Goal: Task Accomplishment & Management: Use online tool/utility

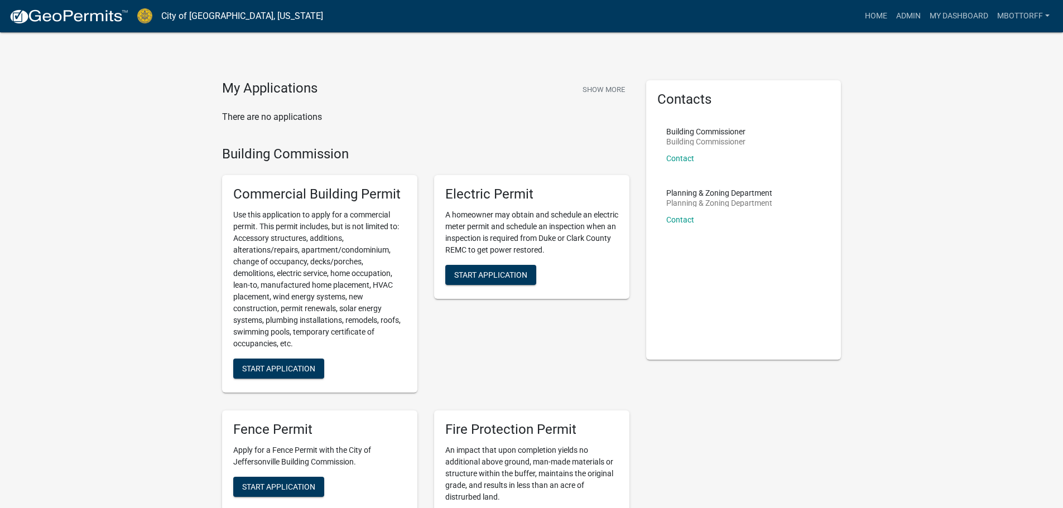
drag, startPoint x: 908, startPoint y: 37, endPoint x: 893, endPoint y: 60, distance: 26.9
drag, startPoint x: 893, startPoint y: 60, endPoint x: 885, endPoint y: 15, distance: 45.2
click at [904, 13] on link "Admin" at bounding box center [907, 16] width 33 height 21
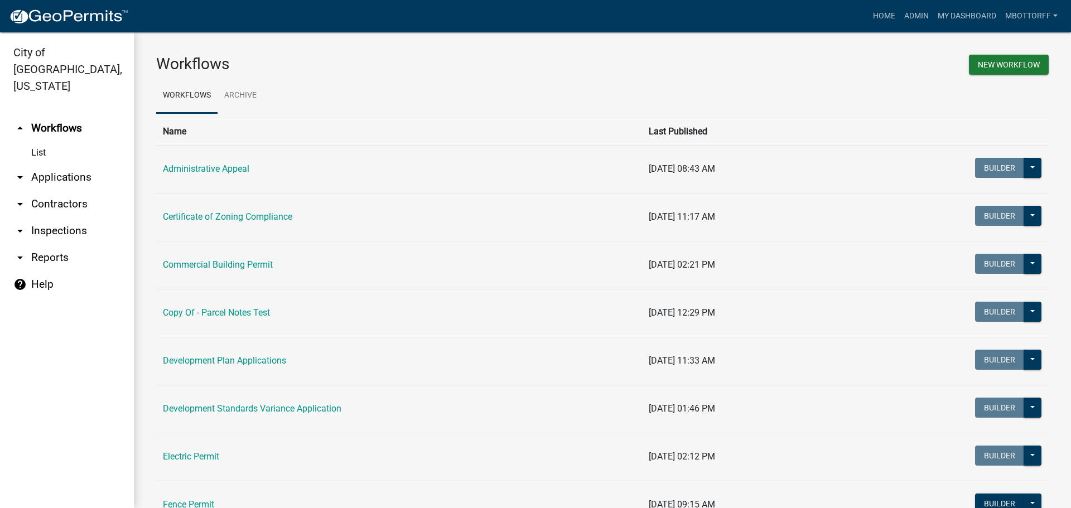
click at [35, 218] on link "arrow_drop_down Inspections" at bounding box center [67, 231] width 134 height 27
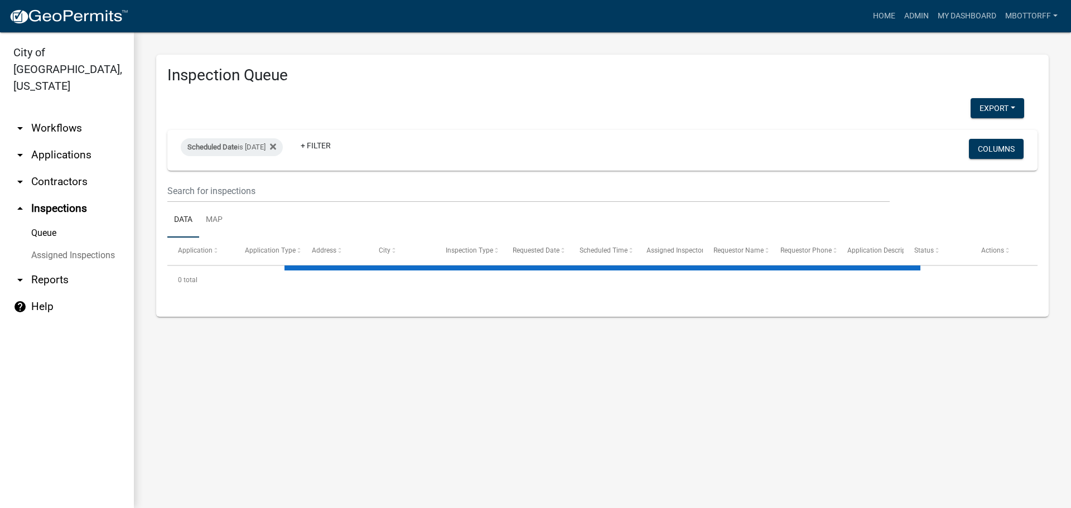
select select "3: 100"
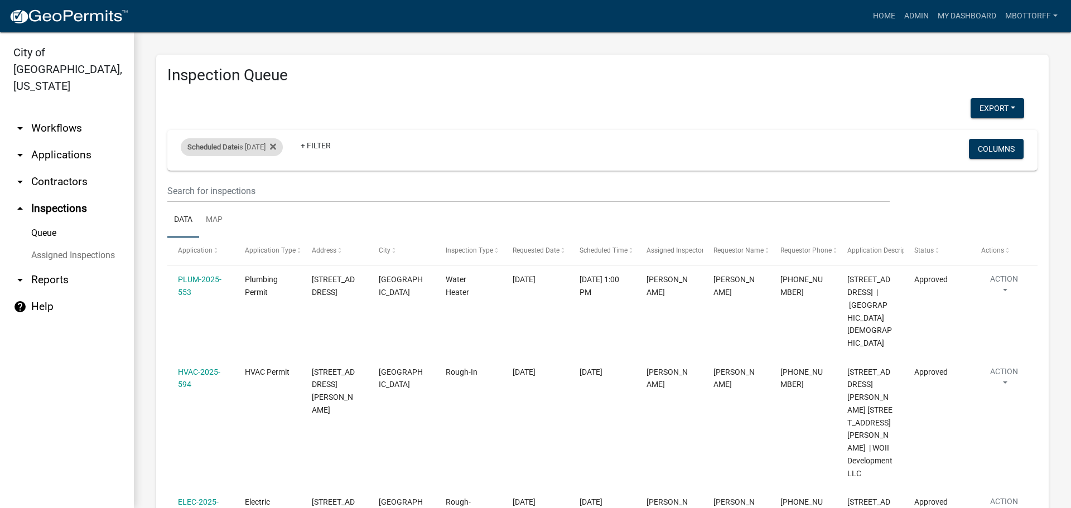
click at [262, 145] on div "Scheduled Date is [DATE]" at bounding box center [232, 147] width 102 height 18
click at [277, 187] on input "[DATE]" at bounding box center [241, 188] width 78 height 23
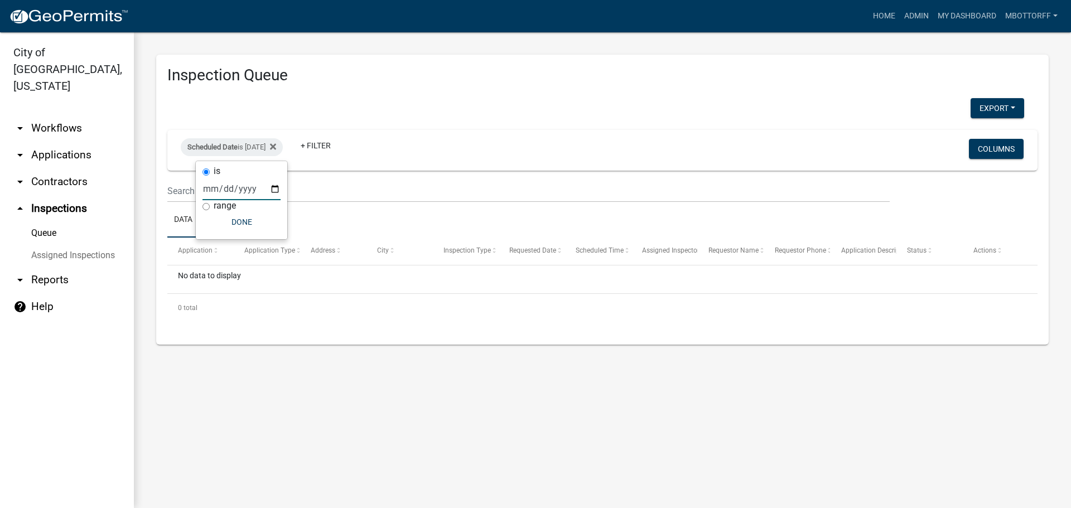
click at [271, 187] on input "[DATE]" at bounding box center [241, 188] width 78 height 23
type input "[DATE]"
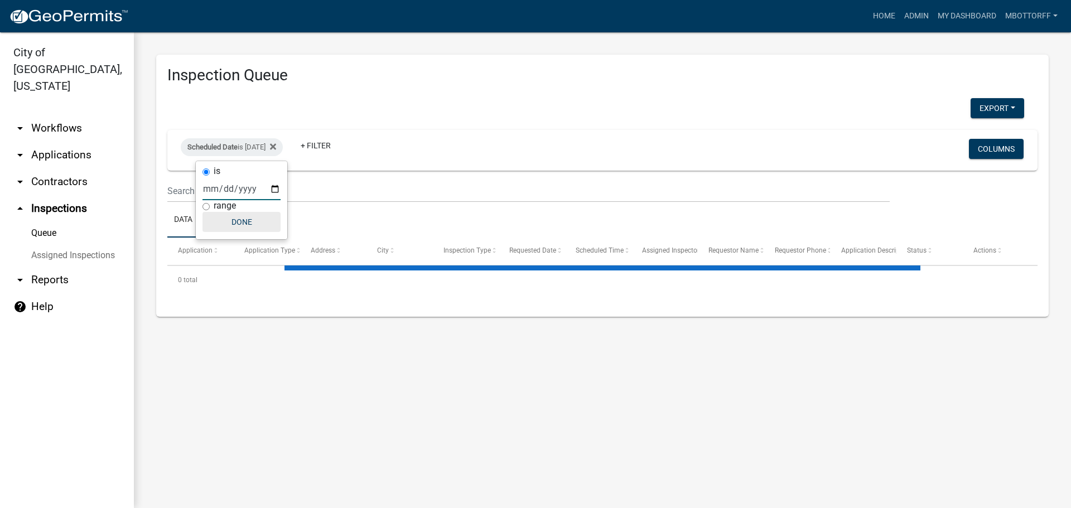
select select "3: 100"
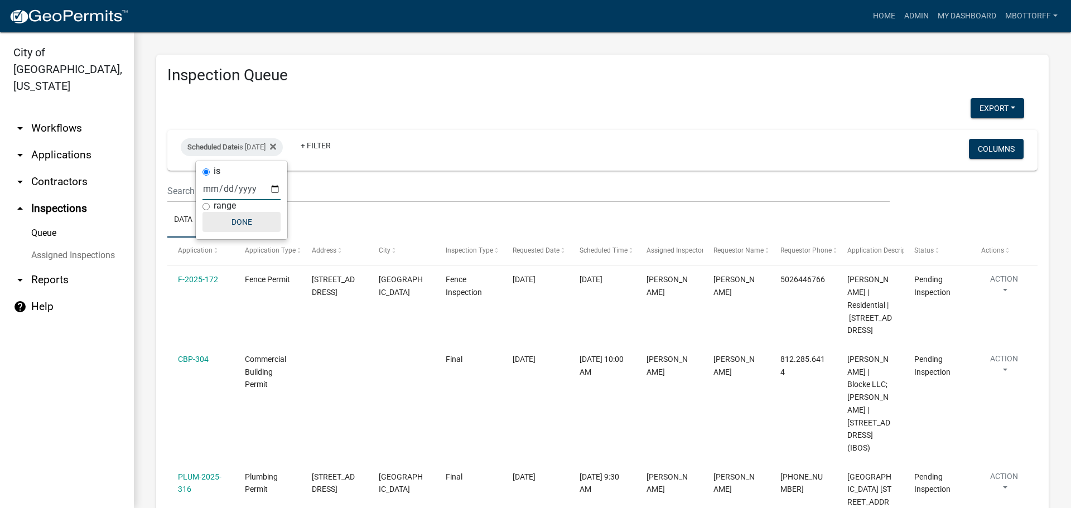
click at [245, 224] on button "Done" at bounding box center [241, 222] width 78 height 20
click at [982, 106] on button "Export" at bounding box center [998, 108] width 54 height 20
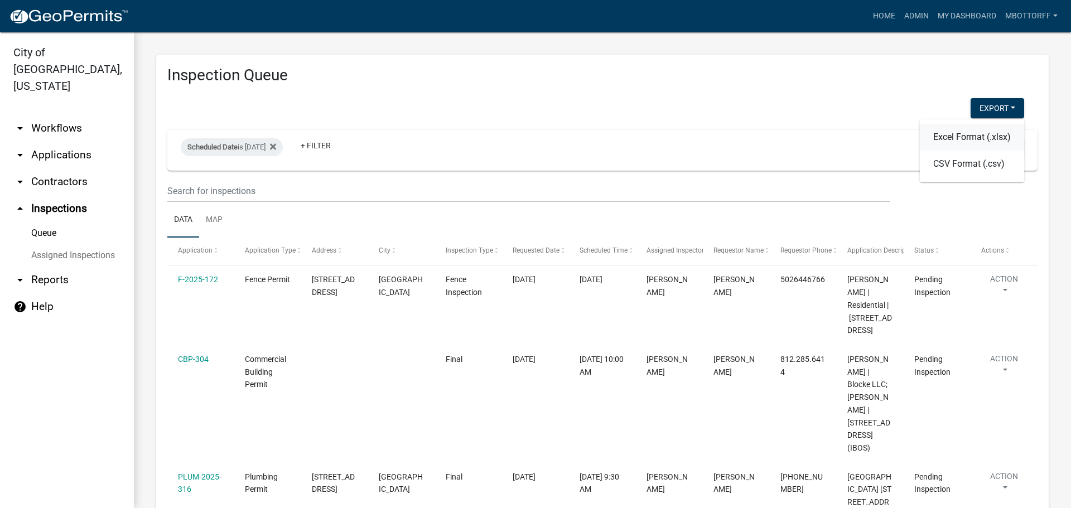
click at [930, 139] on button "Excel Format (.xlsx)" at bounding box center [972, 137] width 104 height 27
